Goal: Task Accomplishment & Management: Use online tool/utility

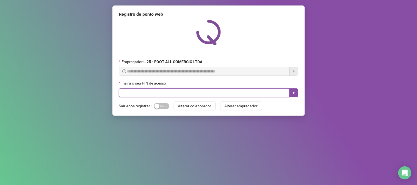
click at [207, 91] on input "text" at bounding box center [204, 92] width 171 height 9
type input "*****"
click at [295, 94] on icon "caret-right" at bounding box center [293, 93] width 4 height 4
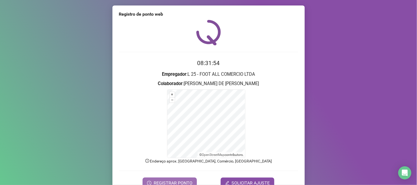
click at [180, 182] on span "REGISTRAR PONTO" at bounding box center [172, 183] width 39 height 7
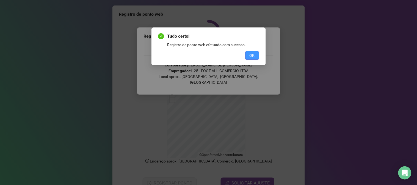
click at [253, 54] on span "OK" at bounding box center [251, 55] width 5 height 6
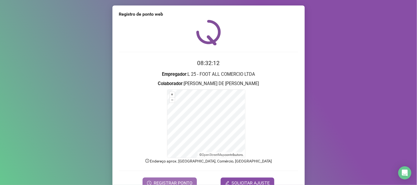
click at [164, 181] on span "REGISTRAR PONTO" at bounding box center [172, 183] width 39 height 7
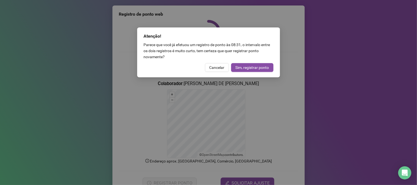
click at [243, 66] on span "Sim, registrar ponto" at bounding box center [251, 68] width 33 height 6
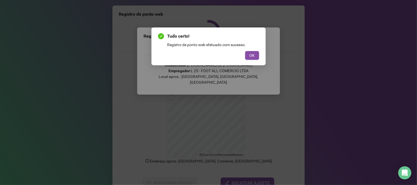
click at [249, 56] on span "OK" at bounding box center [251, 55] width 5 height 6
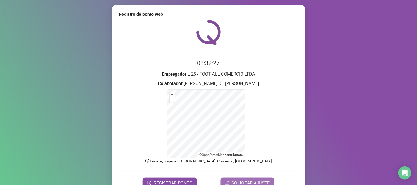
click at [234, 183] on span "SOLICITAR AJUSTE" at bounding box center [250, 183] width 38 height 7
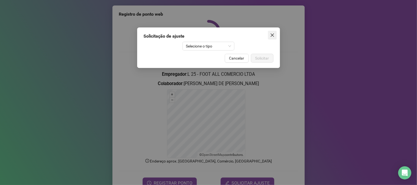
click at [272, 37] on icon "close" at bounding box center [272, 35] width 4 height 4
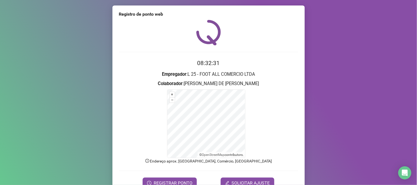
click at [175, 182] on span "REGISTRAR PONTO" at bounding box center [172, 183] width 39 height 7
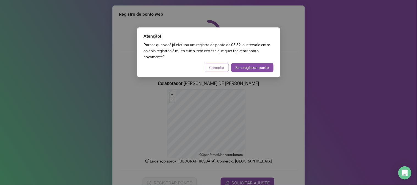
click at [219, 66] on span "Cancelar" at bounding box center [216, 68] width 15 height 6
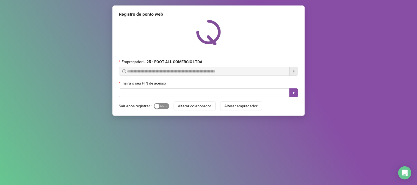
click at [163, 108] on span "Sim Não" at bounding box center [161, 106] width 15 height 6
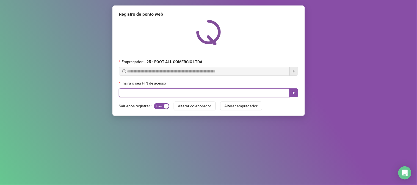
click at [127, 94] on input "text" at bounding box center [204, 92] width 171 height 9
type input "*****"
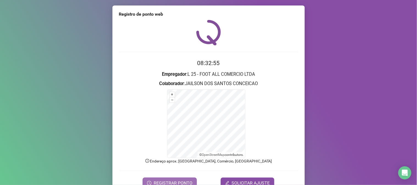
click at [160, 183] on span "REGISTRAR PONTO" at bounding box center [172, 183] width 39 height 7
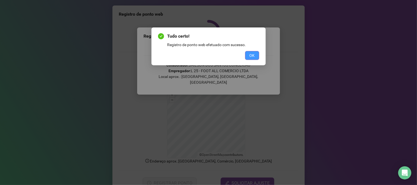
click at [254, 55] on span "OK" at bounding box center [251, 55] width 5 height 6
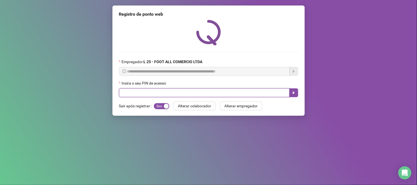
click at [176, 96] on input "text" at bounding box center [204, 92] width 171 height 9
type input "*****"
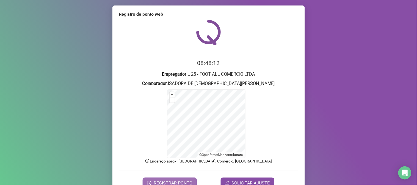
click at [171, 180] on span "REGISTRAR PONTO" at bounding box center [172, 183] width 39 height 7
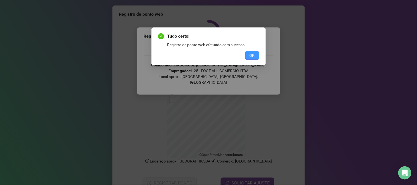
click at [256, 58] on button "OK" at bounding box center [252, 55] width 14 height 9
